Goal: Find specific page/section: Find specific page/section

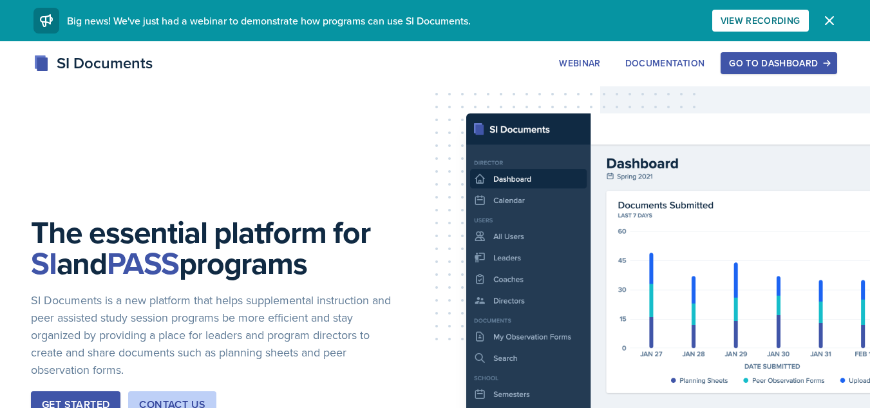
click at [771, 66] on div "Go to Dashboard" at bounding box center [778, 63] width 99 height 10
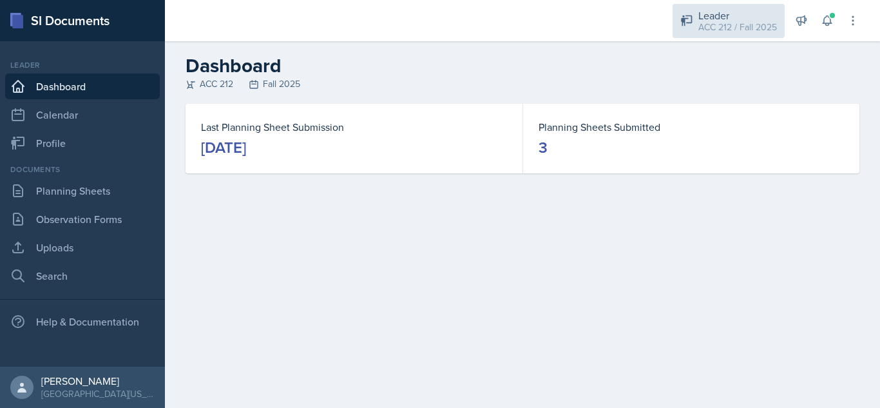
click at [714, 25] on div "ACC 212 / Fall 2025" at bounding box center [737, 28] width 79 height 14
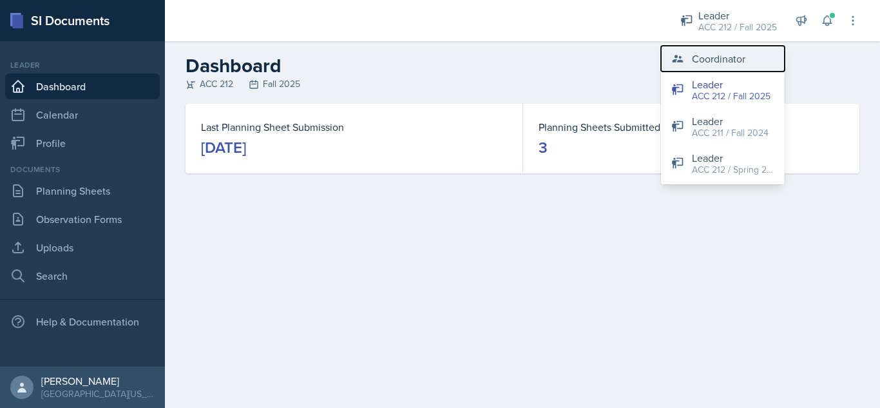
click at [712, 64] on div "Coordinator" at bounding box center [718, 58] width 53 height 15
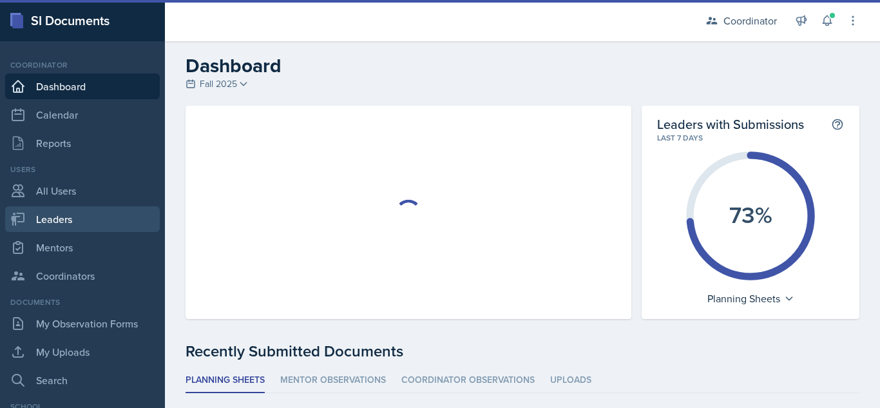
click at [110, 214] on link "Leaders" at bounding box center [82, 219] width 155 height 26
select select "19fb88f7-c89b-4031-b5a0-458fd49807a1"
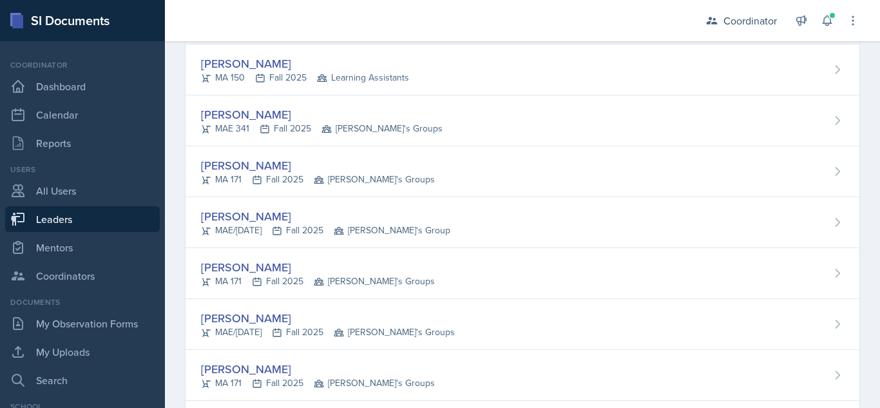
scroll to position [175, 0]
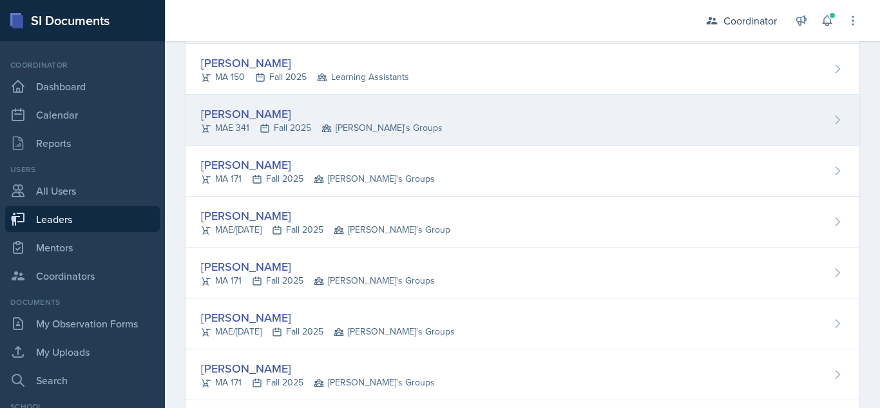
drag, startPoint x: 233, startPoint y: 168, endPoint x: 193, endPoint y: 109, distance: 70.6
click at [193, 109] on div "Hayato Ando MAE 341 Fall 2025 Zack's Groups" at bounding box center [522, 120] width 674 height 51
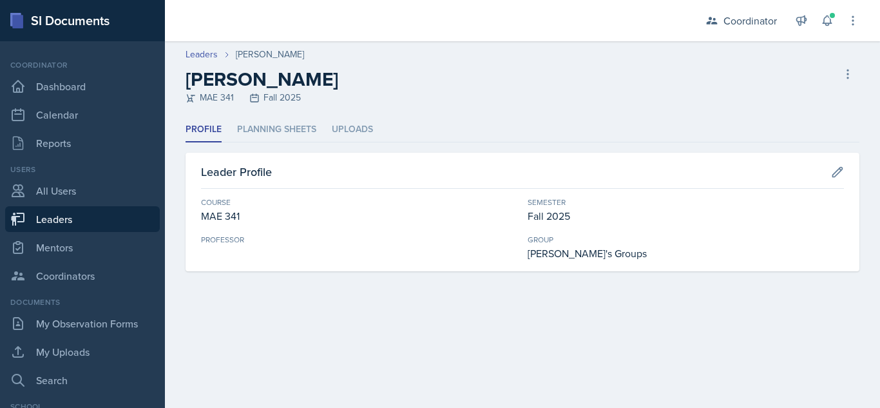
select select "19fb88f7-c89b-4031-b5a0-458fd49807a1"
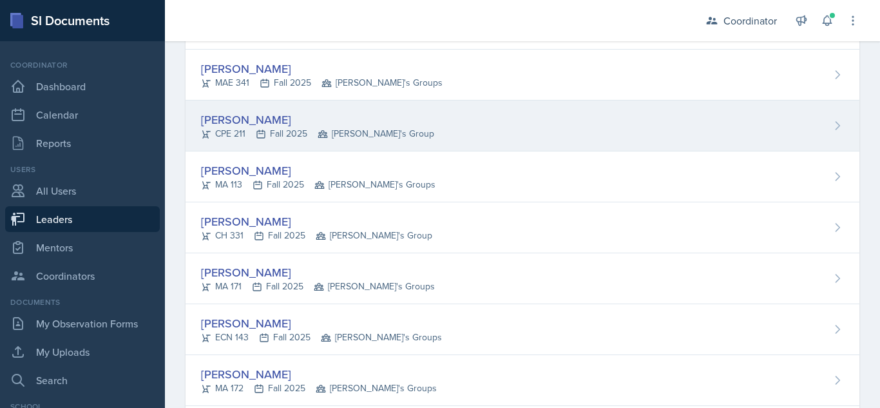
scroll to position [781, 0]
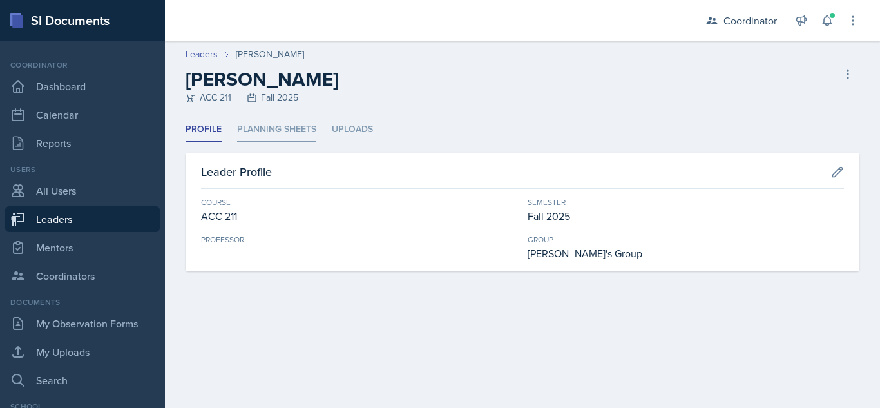
click at [243, 133] on li "Planning Sheets" at bounding box center [276, 129] width 79 height 25
click at [301, 133] on li "Planning Sheets" at bounding box center [276, 129] width 79 height 25
click at [283, 129] on li "Planning Sheets" at bounding box center [276, 129] width 79 height 25
click at [265, 140] on li "Planning Sheets" at bounding box center [276, 129] width 79 height 25
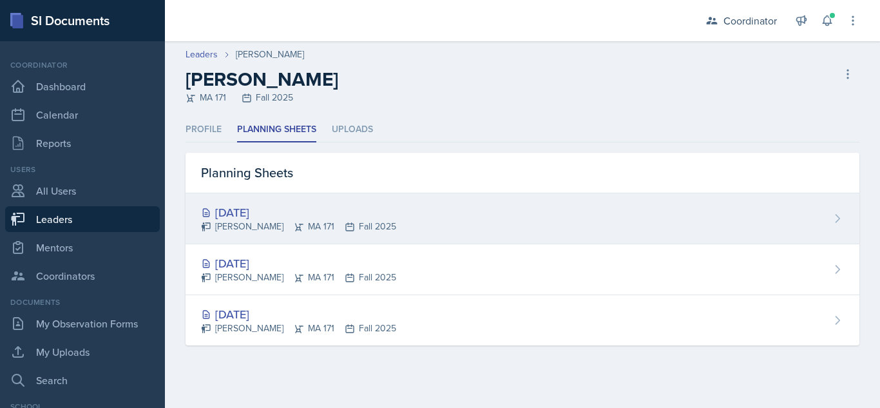
click at [269, 205] on div "Sep 2nd, 2025" at bounding box center [298, 212] width 195 height 17
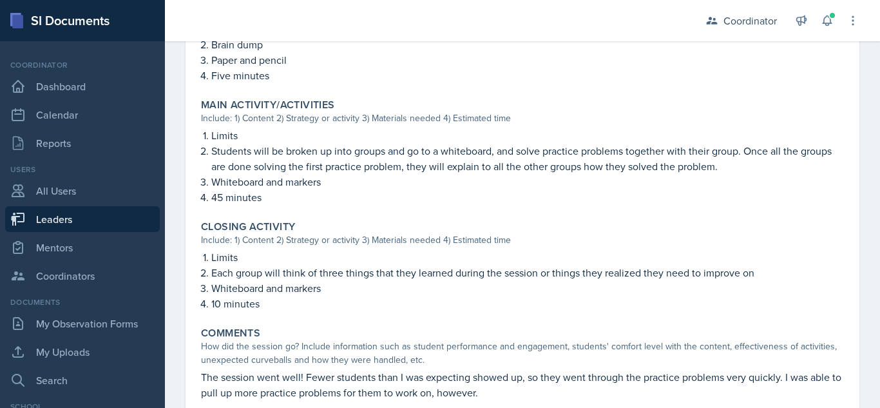
scroll to position [501, 0]
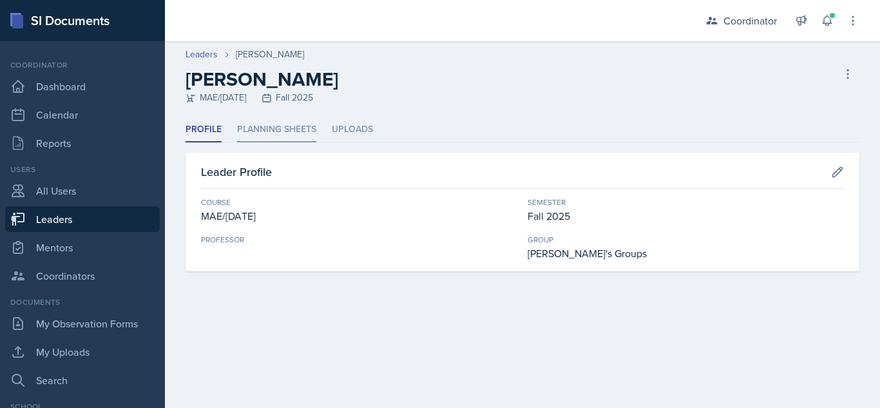
click at [307, 133] on li "Planning Sheets" at bounding box center [276, 129] width 79 height 25
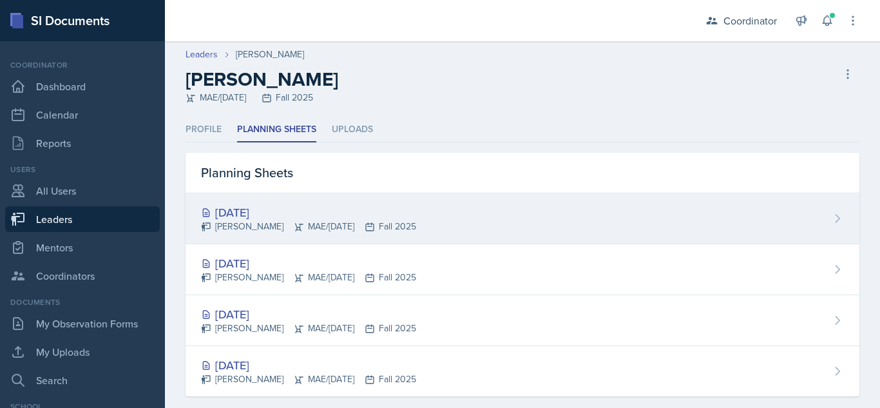
click at [276, 205] on div "[DATE]" at bounding box center [308, 212] width 215 height 17
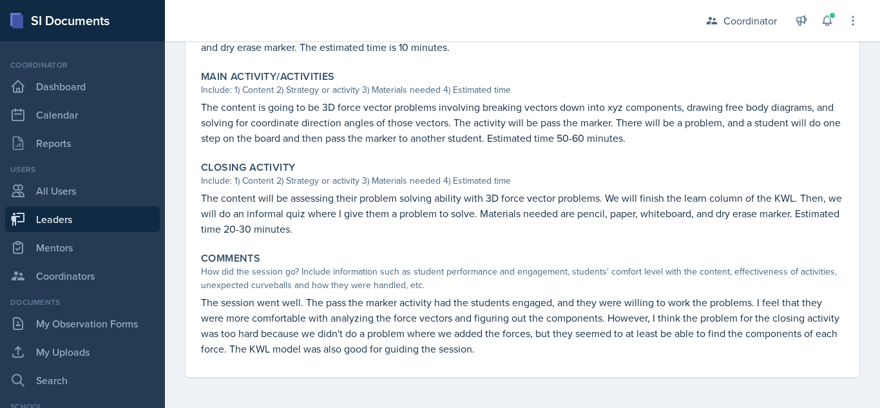
scroll to position [480, 0]
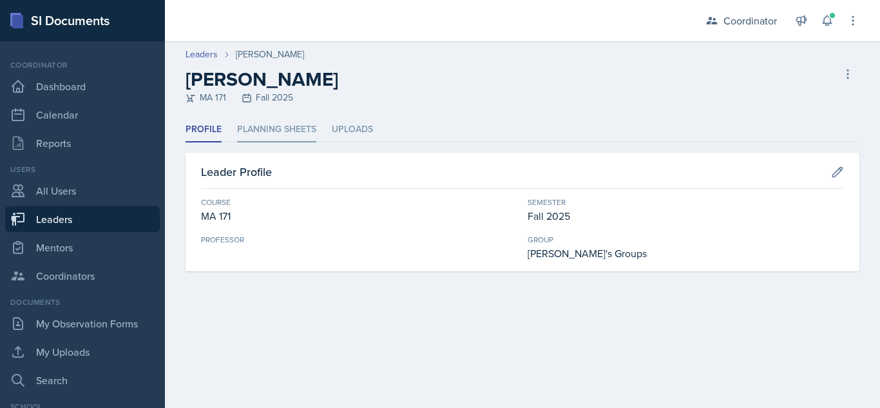
click at [264, 128] on li "Planning Sheets" at bounding box center [276, 129] width 79 height 25
click at [281, 141] on li "Planning Sheets" at bounding box center [276, 129] width 79 height 25
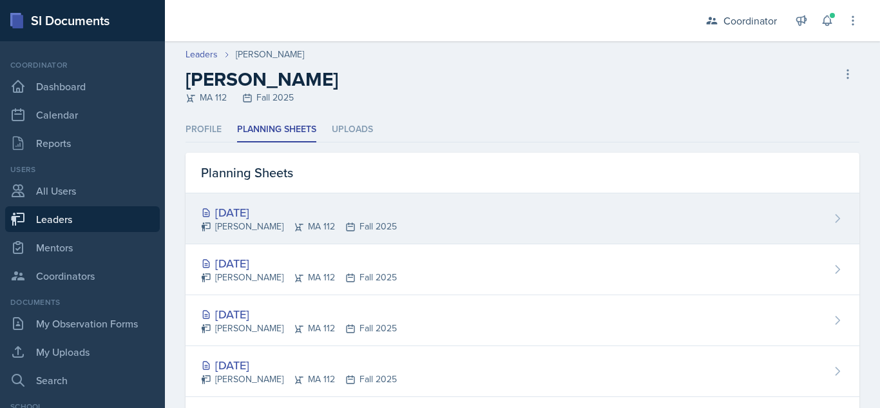
click at [260, 207] on div "[DATE]" at bounding box center [299, 212] width 196 height 17
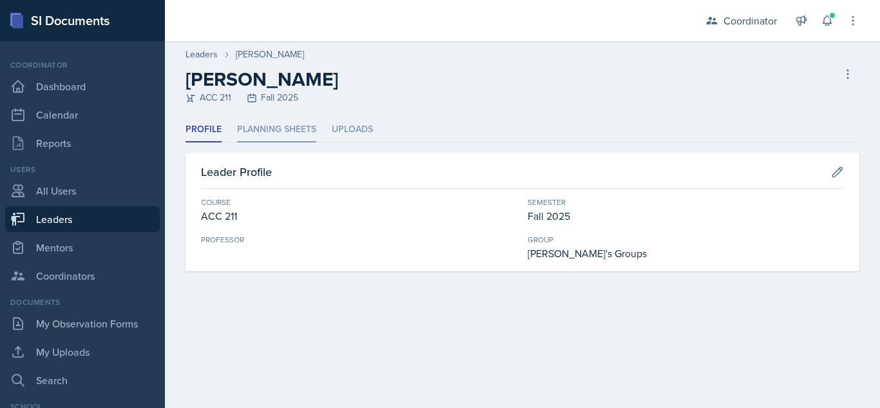
click at [266, 135] on li "Planning Sheets" at bounding box center [276, 129] width 79 height 25
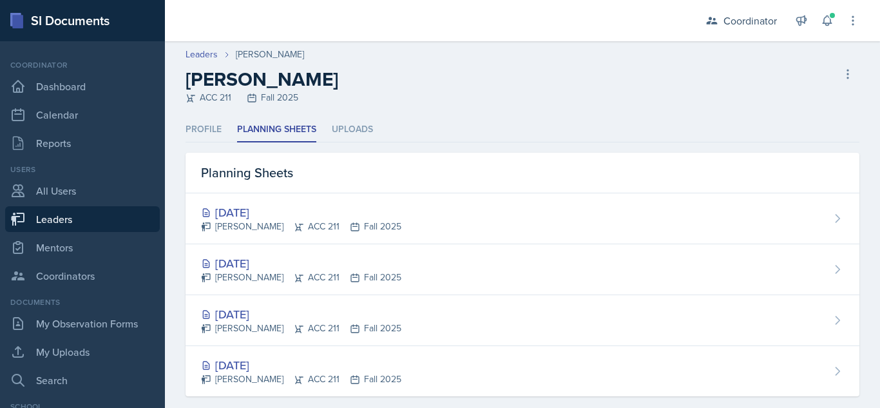
scroll to position [19, 0]
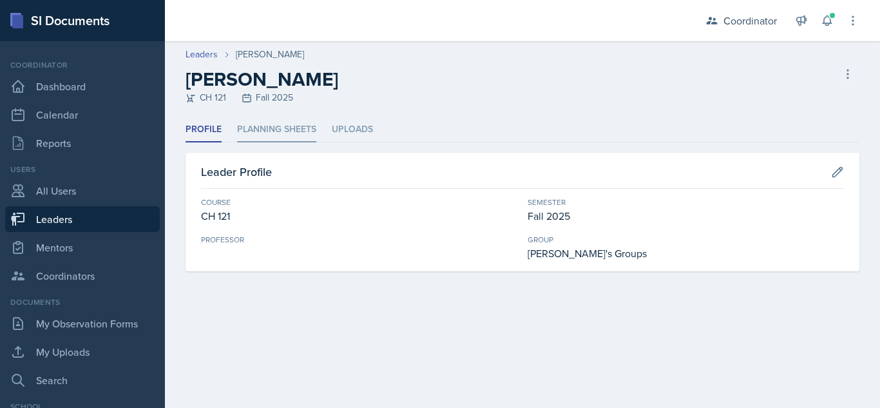
click at [276, 128] on li "Planning Sheets" at bounding box center [276, 129] width 79 height 25
drag, startPoint x: 255, startPoint y: 153, endPoint x: 272, endPoint y: 132, distance: 27.5
click at [272, 132] on div "Profile Planning Sheets Uploads Profile Planning Sheets Uploads Leader Profile …" at bounding box center [522, 194] width 674 height 154
click at [272, 132] on li "Planning Sheets" at bounding box center [276, 129] width 79 height 25
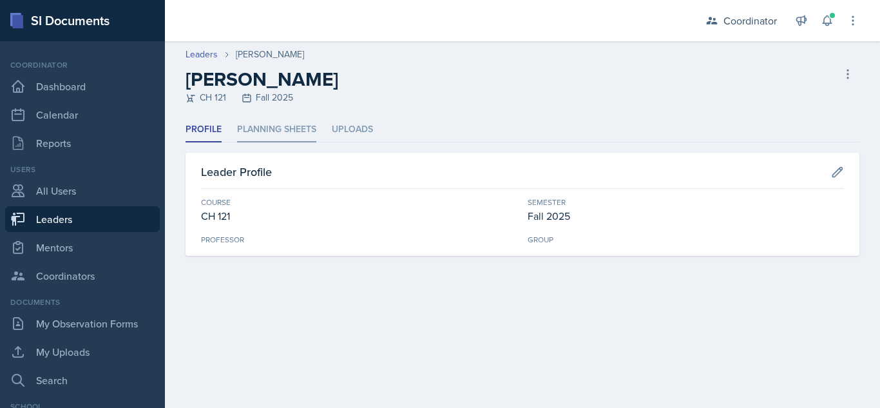
click at [269, 133] on li "Planning Sheets" at bounding box center [276, 129] width 79 height 25
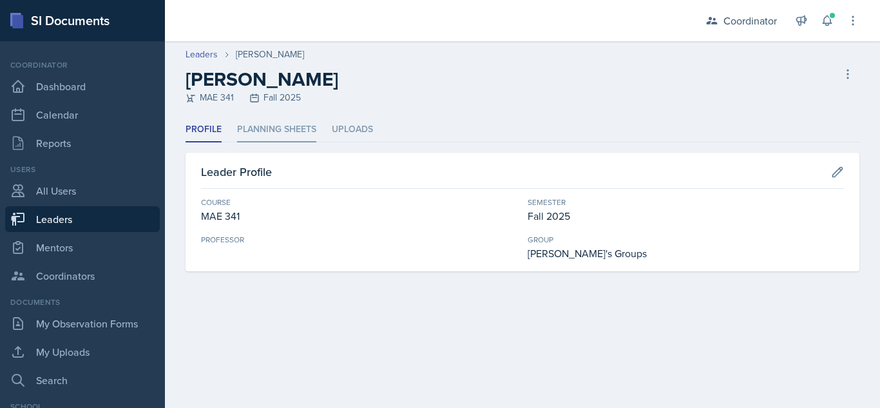
click at [276, 140] on li "Planning Sheets" at bounding box center [276, 129] width 79 height 25
